Goal: Task Accomplishment & Management: Manage account settings

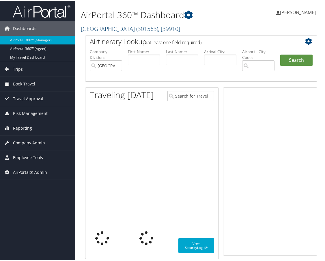
click at [101, 27] on link "Rimini Street ( 301563 ) , [ 39910 ]" at bounding box center [130, 28] width 99 height 8
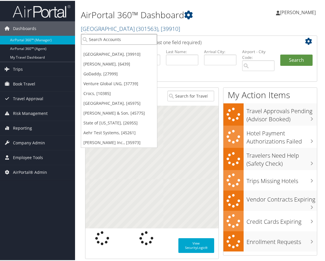
click at [106, 38] on input "search" at bounding box center [119, 38] width 76 height 11
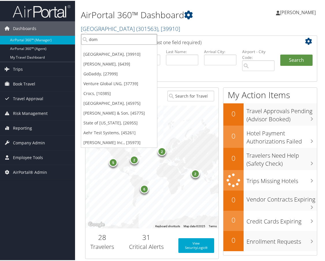
type input "domo"
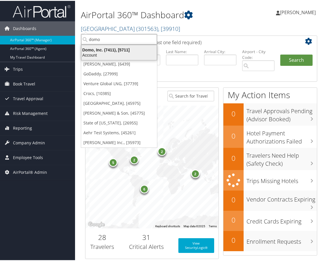
click at [103, 48] on div "Domo, Inc. (7411), [5711]" at bounding box center [119, 48] width 82 height 5
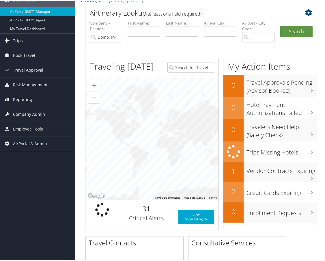
scroll to position [29, 0]
click at [33, 112] on span "Company Admin" at bounding box center [29, 113] width 32 height 14
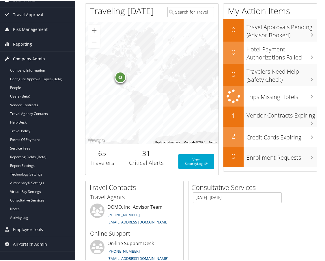
scroll to position [87, 0]
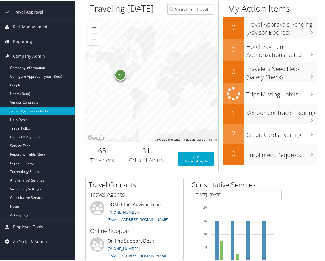
click at [32, 111] on link "Travel Agency Contacts" at bounding box center [37, 110] width 75 height 9
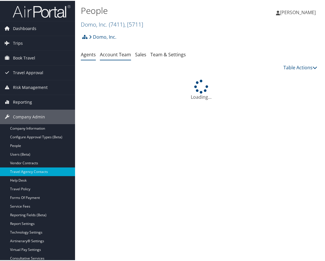
click at [112, 55] on link "Account Team" at bounding box center [115, 54] width 31 height 6
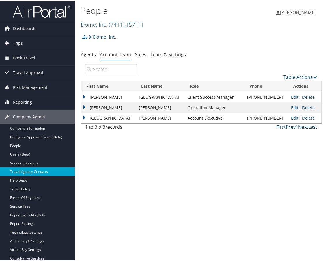
click at [86, 104] on td "Ryan" at bounding box center [108, 107] width 55 height 10
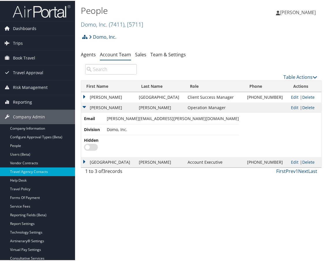
click at [86, 104] on td "Ryan" at bounding box center [108, 107] width 55 height 10
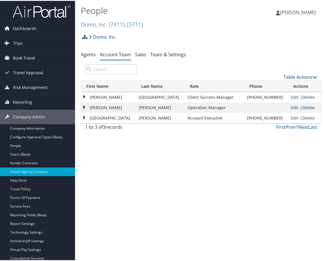
click at [301, 78] on link "Table Actions" at bounding box center [301, 76] width 34 height 6
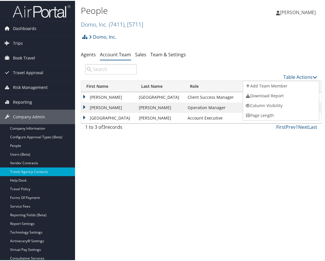
click at [222, 64] on div at bounding box center [164, 130] width 328 height 261
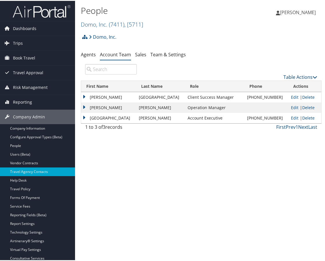
click at [293, 77] on link "Table Actions" at bounding box center [301, 76] width 34 height 6
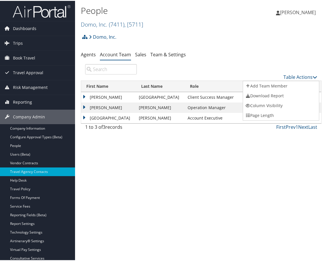
click at [243, 60] on div at bounding box center [164, 130] width 328 height 261
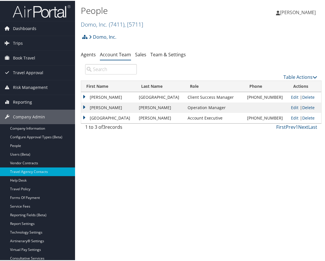
click at [205, 28] on div "People Domo, Inc. ( 7411 ) , [ 5711 ] Rimini Street Doner GoDaddy Venture Globa…" at bounding box center [161, 16] width 161 height 27
click at [113, 26] on span "( 7411 )" at bounding box center [117, 24] width 16 height 8
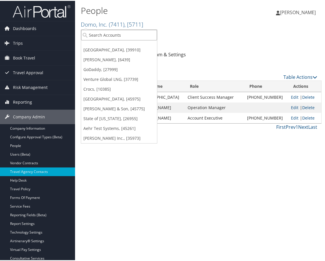
click at [109, 31] on input "search" at bounding box center [119, 34] width 76 height 11
type input "us s"
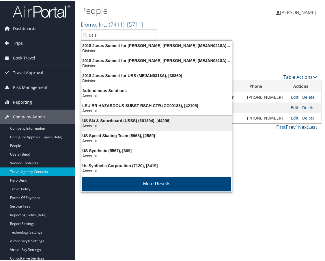
click at [113, 125] on div "Account" at bounding box center [157, 124] width 158 height 5
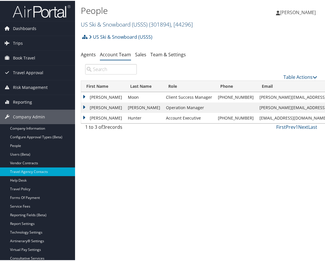
click at [126, 25] on link "US Ski & Snowboard (USSS) ( 301894 ) , [ 44296 ]" at bounding box center [137, 24] width 112 height 8
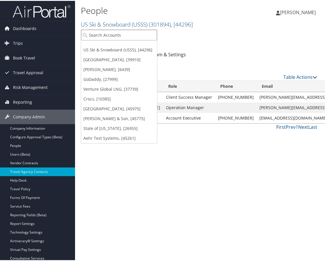
click at [117, 34] on input "search" at bounding box center [119, 34] width 76 height 11
type input "nice"
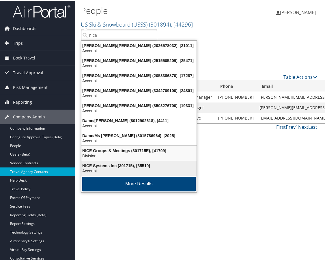
click at [113, 161] on div "NICE Systems Inc (301715), [35519] Account" at bounding box center [139, 167] width 114 height 13
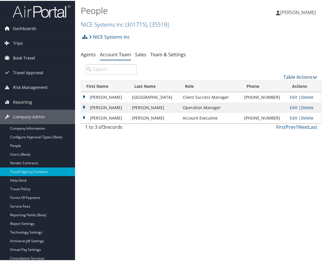
click at [292, 76] on link "Table Actions" at bounding box center [301, 76] width 34 height 6
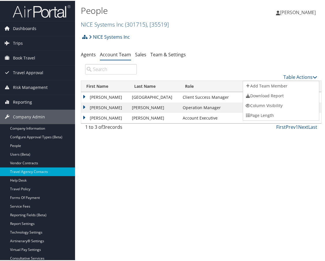
click at [252, 69] on div at bounding box center [164, 130] width 328 height 261
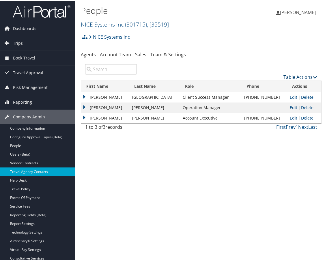
click at [294, 77] on link "Table Actions" at bounding box center [301, 76] width 34 height 6
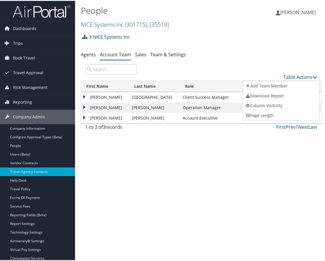
click at [242, 69] on div at bounding box center [164, 130] width 328 height 261
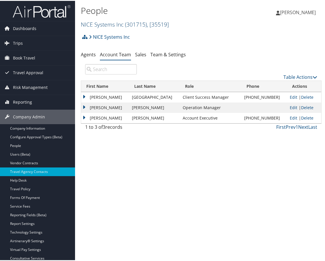
click at [108, 25] on link "NICE Systems Inc ( 301715 ) , [ 35519 ]" at bounding box center [125, 24] width 88 height 8
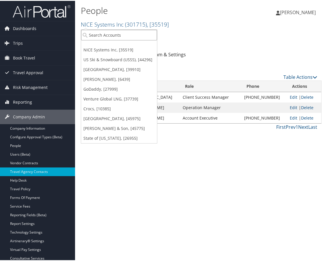
click at [109, 32] on input "search" at bounding box center [119, 34] width 76 height 11
type input "children m"
click at [120, 34] on input "children m" at bounding box center [119, 34] width 76 height 11
type input "c"
type input "children"
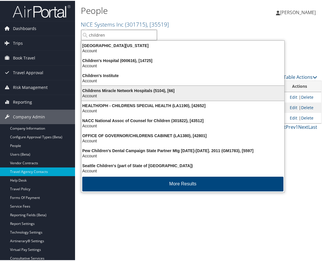
click at [133, 95] on div "Account" at bounding box center [183, 94] width 210 height 5
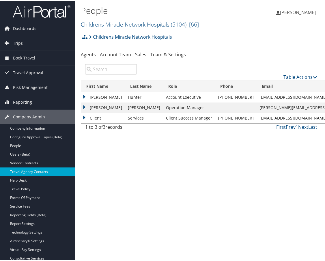
click at [82, 106] on td "[PERSON_NAME]" at bounding box center [103, 107] width 44 height 10
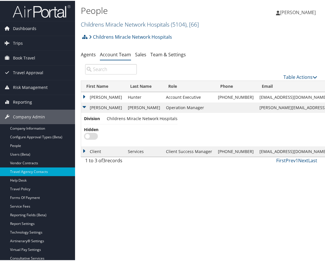
click at [120, 23] on link "Childrens Miracle Network Hospitals ( 5104 ) , [ 66 ]" at bounding box center [140, 24] width 118 height 8
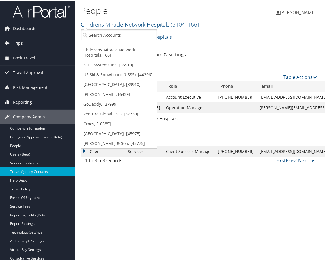
click at [117, 28] on div "People Childrens Miracle Network Hospitals ( 5104 ) , [ 66 ] Childrens Miracle …" at bounding box center [161, 16] width 161 height 27
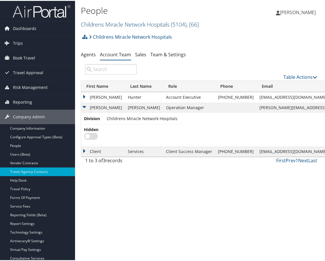
click at [119, 26] on link "Childrens Miracle Network Hospitals ( 5104 ) , [ 66 ]" at bounding box center [140, 24] width 118 height 8
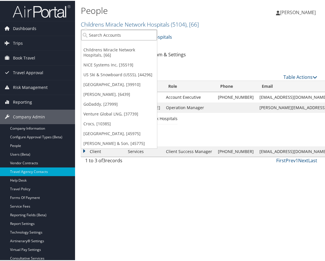
click at [112, 35] on input "search" at bounding box center [119, 34] width 76 height 11
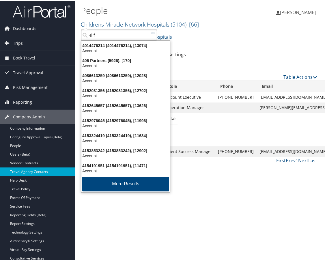
type input "4life"
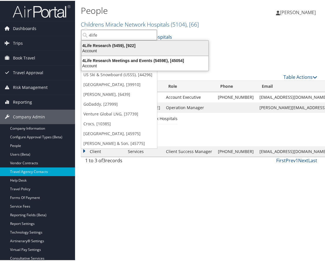
click at [112, 52] on div "Account" at bounding box center [145, 49] width 134 height 5
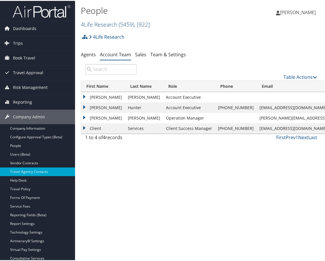
click at [133, 23] on span "( 5459 )" at bounding box center [127, 24] width 16 height 8
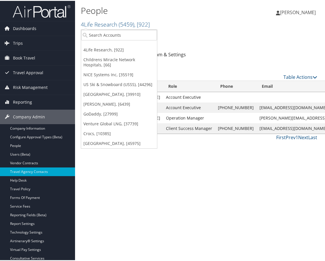
click at [121, 28] on h2 "4Life Research ( 5459 ) , [ 922 ]" at bounding box center [161, 23] width 161 height 10
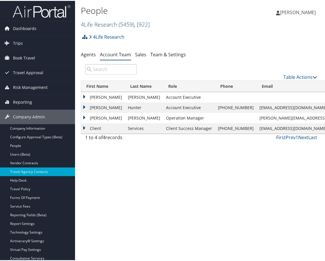
click at [122, 21] on span "( 5459 )" at bounding box center [127, 24] width 16 height 8
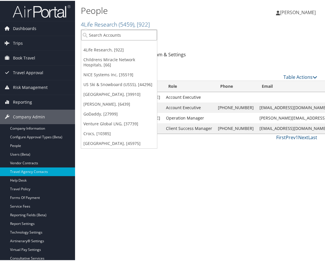
click at [110, 34] on input "search" at bounding box center [119, 34] width 76 height 11
type input "pixar"
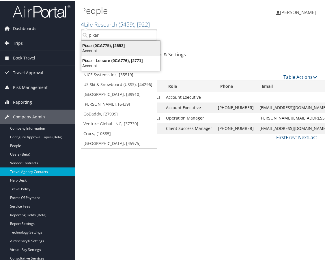
click at [114, 46] on div "Pixar (0CA775), [2692]" at bounding box center [121, 44] width 86 height 5
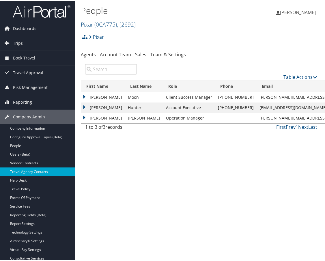
click at [86, 115] on td "[PERSON_NAME]" at bounding box center [103, 117] width 44 height 10
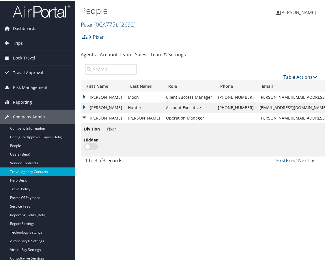
click at [294, 75] on link "Table Actions" at bounding box center [301, 76] width 34 height 6
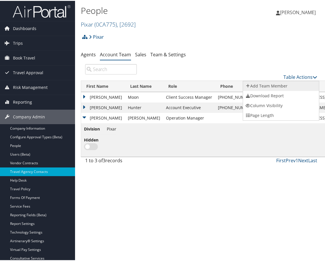
click at [264, 86] on link "Add Team Member" at bounding box center [281, 85] width 76 height 10
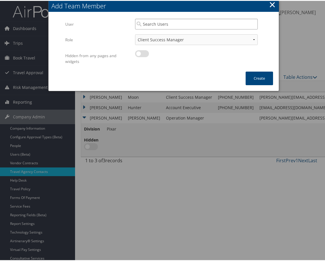
click at [155, 24] on input "search" at bounding box center [196, 23] width 123 height 11
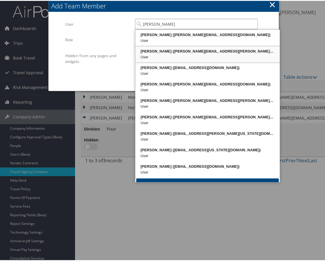
click at [165, 51] on div "Merrilee Rease (merrilee.rease@cbtravel.com)" at bounding box center [207, 51] width 143 height 6
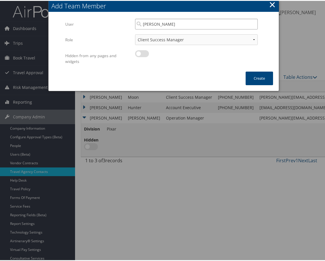
type input "Merrilee Rease"
click at [166, 37] on select "Client Success Manager Account Executive Operations Manager" at bounding box center [196, 39] width 123 height 11
select select "OM"
click at [135, 34] on select "Client Success Manager Account Executive Operations Manager" at bounding box center [196, 39] width 123 height 11
click at [254, 79] on button "Create" at bounding box center [259, 78] width 27 height 14
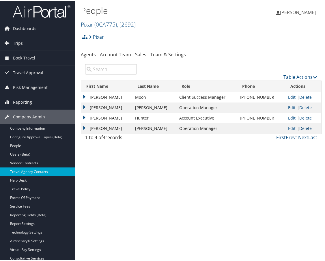
click at [299, 126] on link "Delete" at bounding box center [305, 127] width 12 height 5
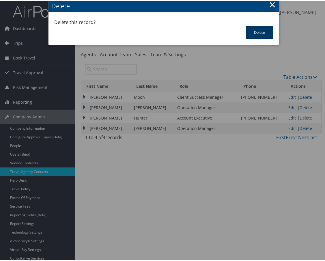
click at [254, 31] on button "Delete" at bounding box center [259, 32] width 27 height 14
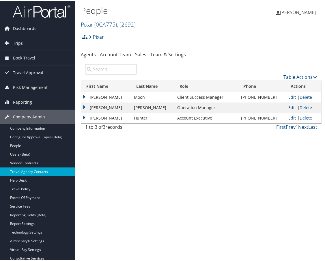
click at [221, 32] on div "Pixar Account Structure Pixar (0CA775) ACTIVE Create Child UDID5 Disney ACTIVE …" at bounding box center [201, 38] width 241 height 16
click at [181, 44] on div "Pixar Account Structure Pixar (0CA775) ACTIVE Create Child UDID5 Disney ACTIVE …" at bounding box center [201, 38] width 241 height 16
click at [217, 55] on ul "Agents Account Team Sales Team & Settings" at bounding box center [201, 54] width 241 height 10
click at [116, 28] on div "People Pixar ( 0CA775 ) , [ 2692 ] 4Life Research Childrens Miracle Network Hos…" at bounding box center [161, 16] width 161 height 27
click at [109, 23] on span "( 0CA775 )" at bounding box center [105, 24] width 23 height 8
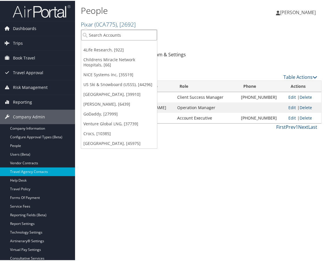
click at [96, 33] on input "search" at bounding box center [119, 34] width 76 height 11
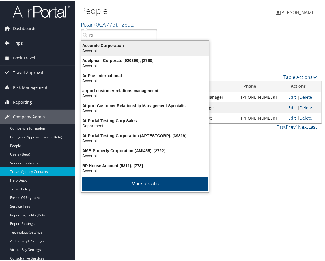
type input "rps"
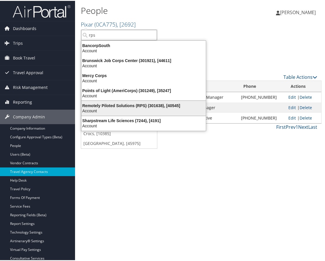
click at [109, 103] on div "Remotely Piloted Solutions (RPS) (301638), [40545]" at bounding box center [143, 104] width 131 height 5
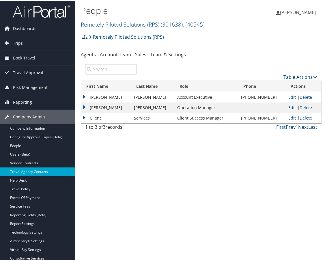
click at [198, 55] on ul "Agents Account Team Sales Team & Settings" at bounding box center [201, 54] width 241 height 10
click at [213, 56] on ul "Agents Account Team Sales Team & Settings" at bounding box center [201, 54] width 241 height 10
click at [299, 77] on link "Table Actions" at bounding box center [301, 76] width 34 height 6
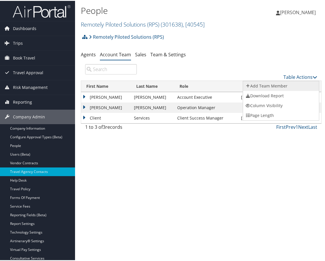
click at [267, 85] on link "Add Team Member" at bounding box center [281, 85] width 76 height 10
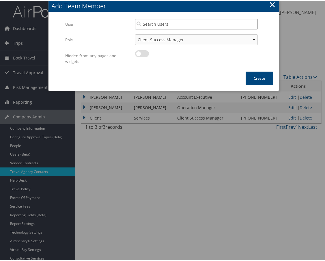
click at [155, 24] on input "search" at bounding box center [196, 23] width 123 height 11
type input "[PERSON_NAME] r"
click at [183, 26] on input "[PERSON_NAME] r" at bounding box center [196, 23] width 123 height 11
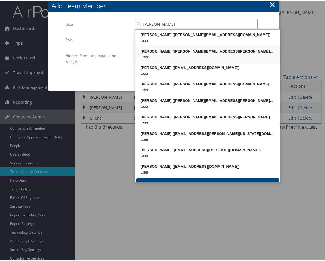
click at [176, 54] on div "User" at bounding box center [207, 56] width 143 height 6
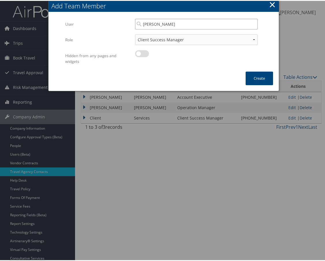
type input "[PERSON_NAME]"
click at [170, 37] on select "Client Success Manager Account Executive Operations Manager" at bounding box center [196, 39] width 123 height 11
select select "OM"
click at [135, 34] on select "Client Success Manager Account Executive Operations Manager" at bounding box center [196, 39] width 123 height 11
click at [260, 76] on button "Create" at bounding box center [259, 78] width 27 height 14
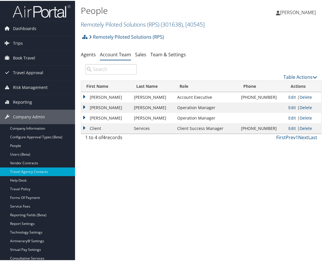
click at [212, 176] on div "People Remotely Piloted Solutions (RPS) ( 301638 ) , [ 40545 ] Pixar 4Life Rese…" at bounding box center [201, 130] width 252 height 261
click at [300, 115] on link "Delete" at bounding box center [306, 116] width 12 height 5
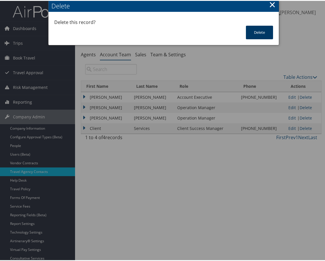
click at [254, 32] on button "Delete" at bounding box center [259, 32] width 27 height 14
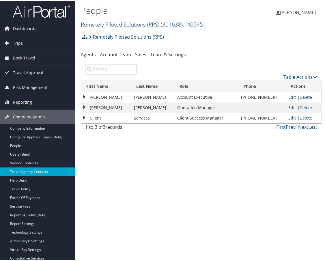
click at [124, 25] on link "Remotely Piloted Solutions (RPS) ( 301638 ) , [ 40545 ]" at bounding box center [143, 24] width 124 height 8
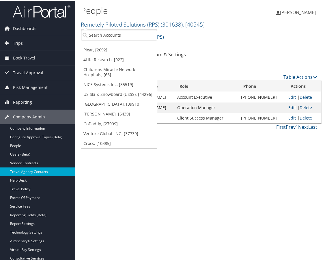
click at [120, 32] on input "search" at bounding box center [119, 34] width 76 height 11
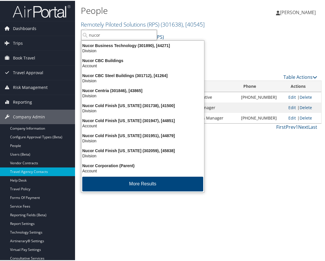
type input "nucor"
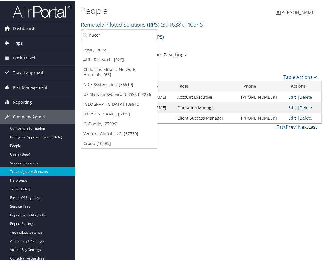
click at [117, 34] on input "nucor" at bounding box center [119, 34] width 76 height 11
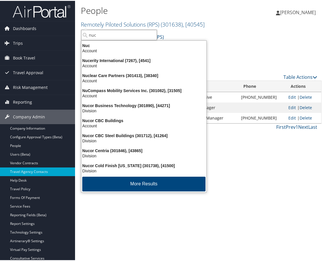
type input "nuc"
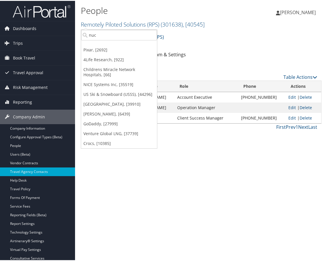
click at [241, 59] on ul "Agents Account Team Sales Team & Settings" at bounding box center [201, 54] width 241 height 10
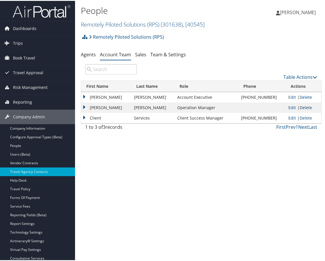
click at [300, 106] on link "Delete" at bounding box center [306, 106] width 12 height 5
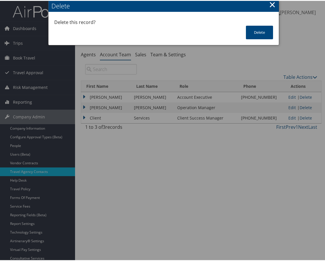
click at [269, 1] on button "×" at bounding box center [272, 4] width 7 height 12
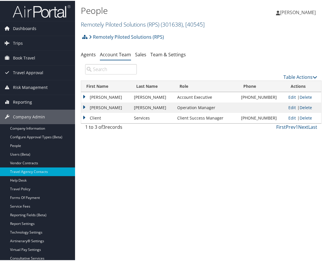
click at [148, 23] on link "Remotely Piloted Solutions (RPS) ( 301638 ) , [ 40545 ]" at bounding box center [143, 24] width 124 height 8
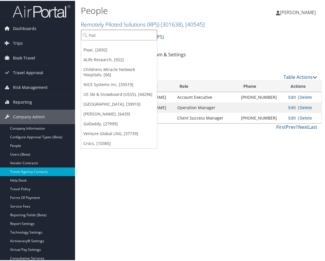
drag, startPoint x: 100, startPoint y: 32, endPoint x: 92, endPoint y: 31, distance: 7.5
click at [92, 31] on input "nuc" at bounding box center [119, 34] width 76 height 11
type input "djj"
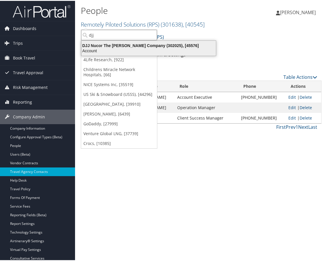
click at [101, 47] on div "DJJ Nucor The David Joseph Company (302025), [45576]" at bounding box center [149, 44] width 142 height 5
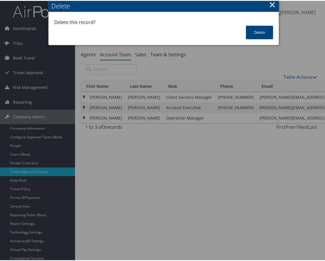
click at [270, 4] on button "×" at bounding box center [272, 4] width 7 height 12
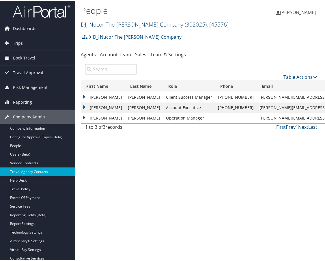
click at [128, 25] on link "DJJ Nucor The [PERSON_NAME] Company ( 302025 ) , [ 45576 ]" at bounding box center [155, 24] width 148 height 8
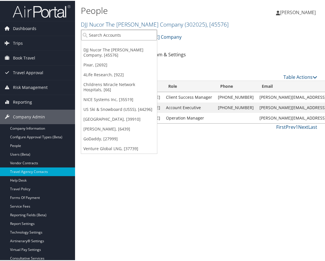
click at [118, 33] on input "search" at bounding box center [119, 34] width 76 height 11
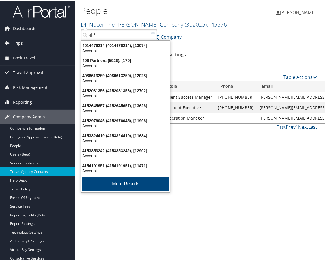
type input "4life"
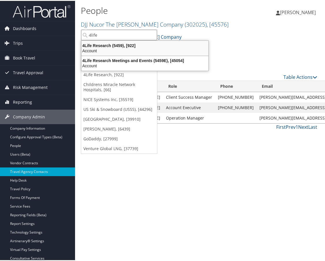
click at [108, 45] on div "4Life Research (5459), [922]" at bounding box center [145, 44] width 134 height 5
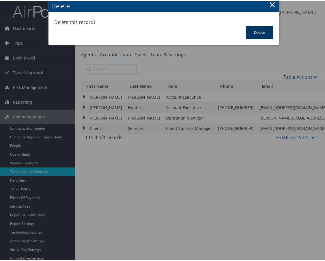
click at [258, 33] on button "Delete" at bounding box center [259, 32] width 27 height 14
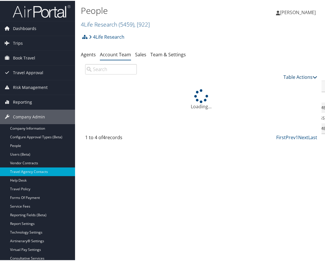
click at [293, 75] on link "Table Actions" at bounding box center [301, 76] width 34 height 6
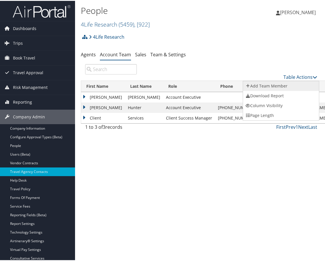
click at [272, 87] on link "Add Team Member" at bounding box center [281, 85] width 76 height 10
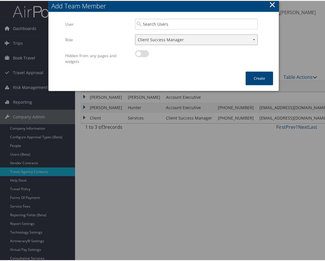
click at [165, 39] on select "Client Success Manager Account Executive Operations Manager" at bounding box center [196, 39] width 123 height 11
select select "OM"
click at [135, 34] on select "Client Success Manager Account Executive Operations Manager" at bounding box center [196, 39] width 123 height 11
click at [157, 21] on input "search" at bounding box center [196, 23] width 123 height 11
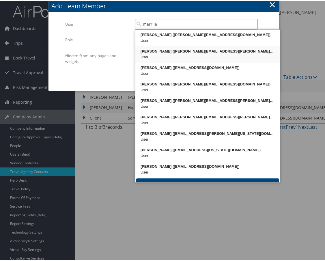
click at [168, 55] on div "User" at bounding box center [207, 56] width 143 height 6
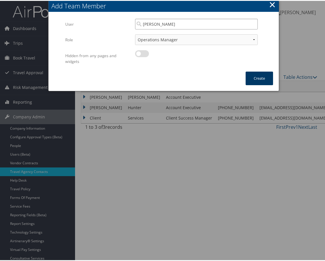
type input "[PERSON_NAME]"
click at [254, 81] on button "Create" at bounding box center [259, 78] width 27 height 14
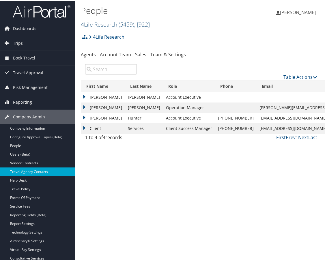
click at [122, 21] on span "( 5459 )" at bounding box center [127, 24] width 16 height 8
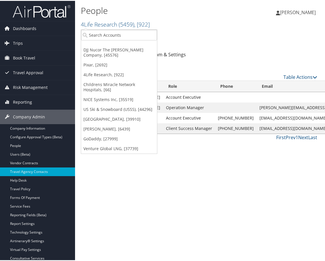
click at [257, 25] on div "[PERSON_NAME] [PERSON_NAME] My Settings Travel Agency Contacts Log Consulting T…" at bounding box center [272, 14] width 109 height 22
